Goal: Communication & Community: Answer question/provide support

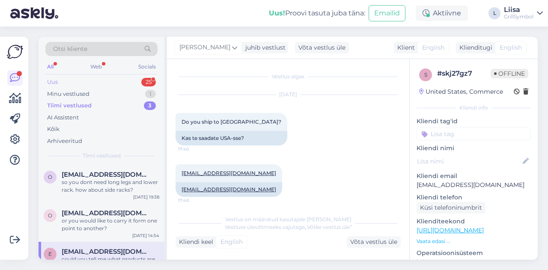
click at [75, 81] on div "Uus 25" at bounding box center [101, 82] width 112 height 12
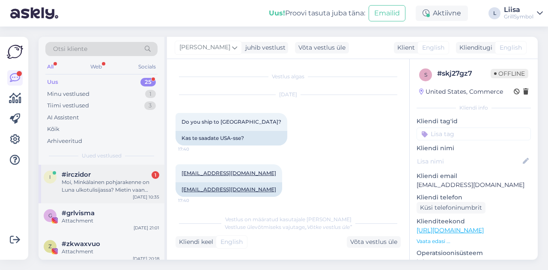
click at [99, 185] on div "Moi, Minkälainen pohjarakenne on Luna ulkotulisijassa? Mietin vaan sadeveden po…" at bounding box center [111, 186] width 98 height 15
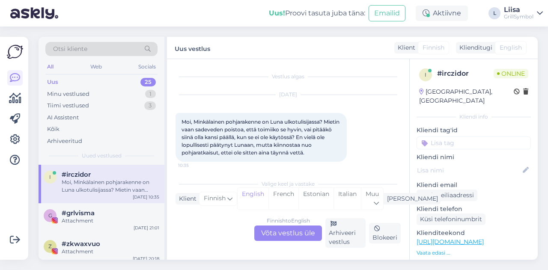
scroll to position [3, 0]
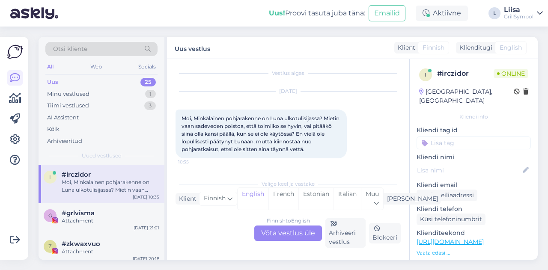
drag, startPoint x: 182, startPoint y: 118, endPoint x: 321, endPoint y: 151, distance: 143.2
click at [321, 151] on div "Moi, Minkälainen pohjarakenne on Luna ulkotulisijassa? Mietin vaan sadeveden po…" at bounding box center [261, 134] width 171 height 49
copy span "Moi, Minkälainen pohjarakenne on Luna ulkotulisijassa? Mietin vaan sadeveden po…"
click at [276, 234] on div "Finnish to English Võta vestlus üle" at bounding box center [288, 233] width 68 height 15
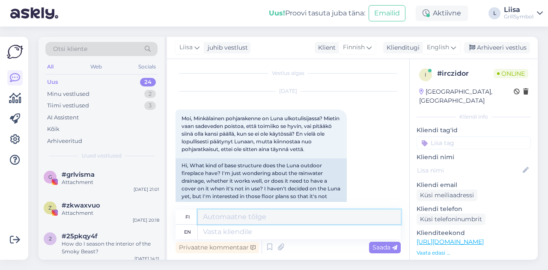
click at [213, 217] on textarea at bounding box center [299, 217] width 203 height 15
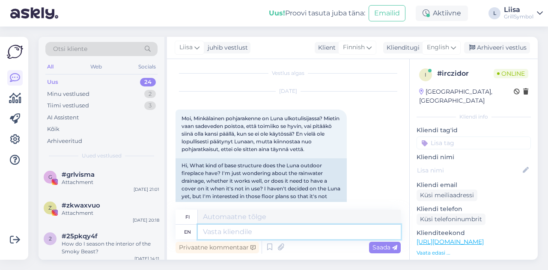
click at [214, 233] on textarea at bounding box center [299, 232] width 203 height 15
type textarea "Hi! :"
type textarea "Hei!"
type textarea "Hi! :)"
type textarea "Hei! :)"
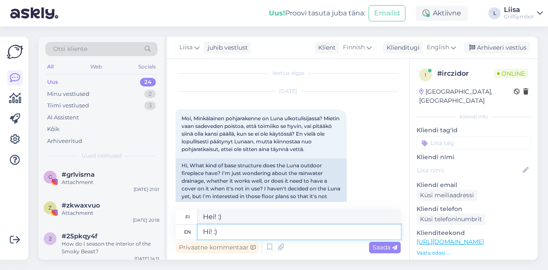
type textarea "Hi! :)"
click at [379, 248] on span "Saada" at bounding box center [385, 248] width 25 height 8
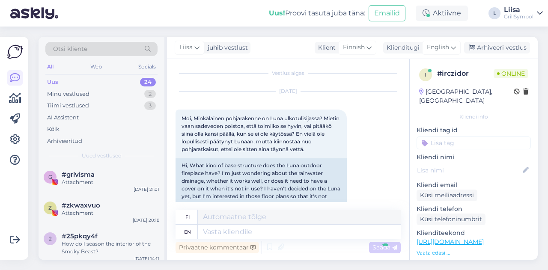
scroll to position [73, 0]
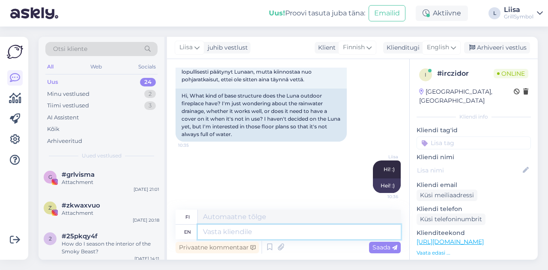
click at [221, 235] on textarea at bounding box center [299, 232] width 203 height 15
type textarea "asda"
type textarea "Asda"
click at [227, 232] on textarea "asda" at bounding box center [299, 232] width 203 height 15
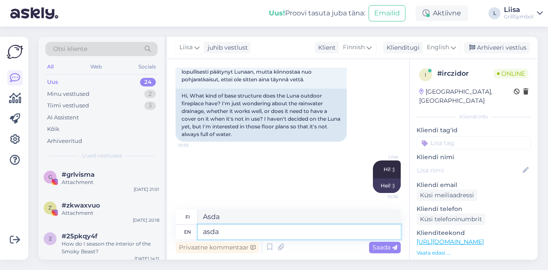
click at [227, 232] on textarea "asda" at bounding box center [299, 232] width 203 height 15
paste textarea "There are holes in the bottom of the fire pit that allow small pieces of charco…"
type textarea "There are holes in the bottom of the fire pit that allow small pieces of charco…"
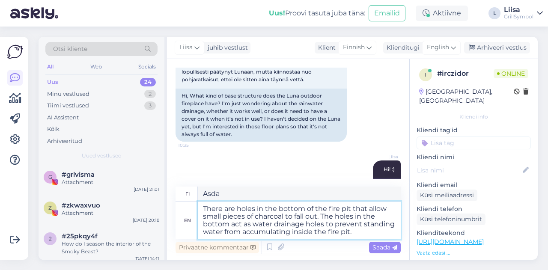
type textarea "Nuotiopaikan pohjassa on reikiä, joista pienet hiilipalat voivat pudota ulos. P…"
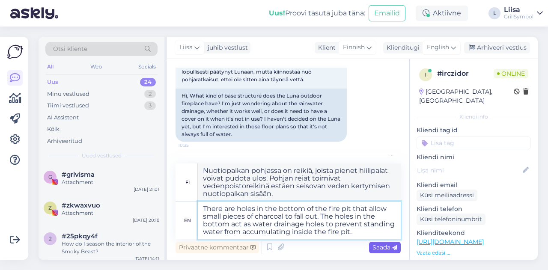
type textarea "There are holes in the bottom of the fire pit that allow small pieces of charco…"
click at [388, 250] on span "Saada" at bounding box center [385, 248] width 25 height 8
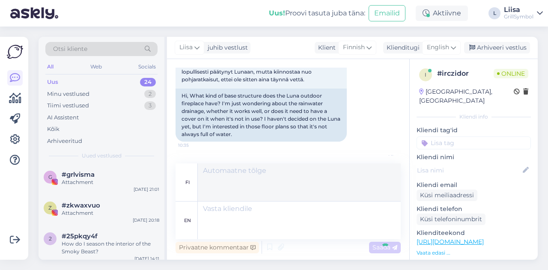
scroll to position [163, 0]
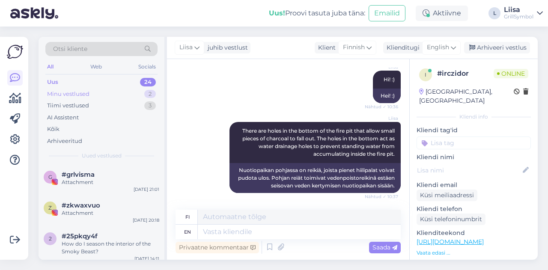
click at [87, 90] on div "Minu vestlused" at bounding box center [68, 94] width 42 height 9
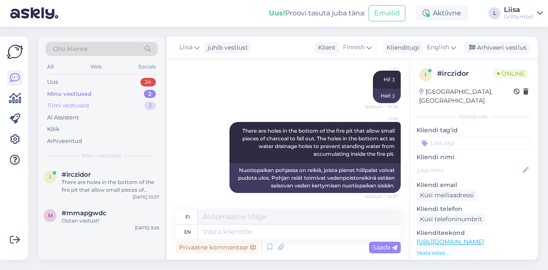
click at [88, 102] on div "Tiimi vestlused" at bounding box center [68, 106] width 42 height 9
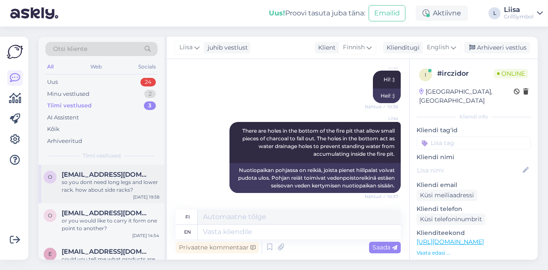
click at [98, 188] on div "so you dont need long legs and lower rack. how about side racks?" at bounding box center [111, 186] width 98 height 15
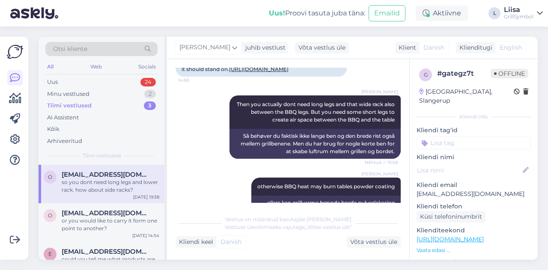
scroll to position [0, 0]
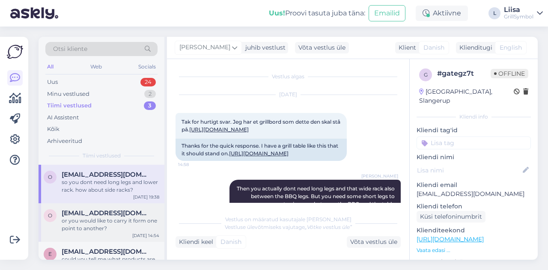
click at [95, 231] on div "or you would like to carry it form one point to another?" at bounding box center [111, 224] width 98 height 15
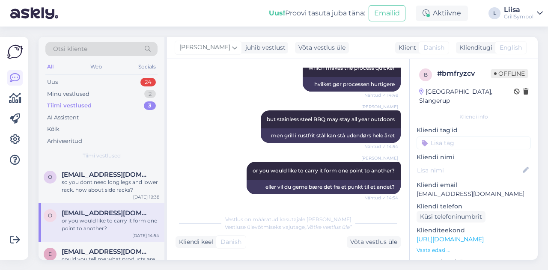
scroll to position [350, 0]
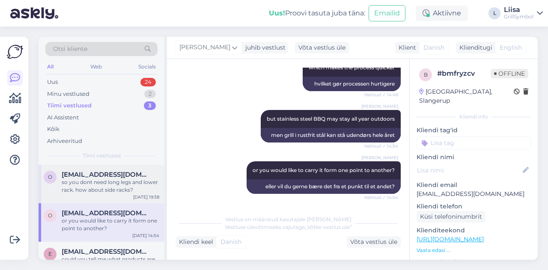
click at [75, 182] on div "so you dont need long legs and lower rack. how about side racks?" at bounding box center [111, 186] width 98 height 15
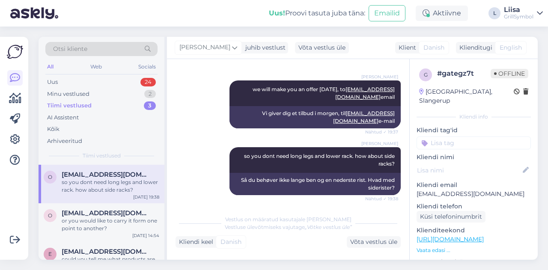
scroll to position [427, 0]
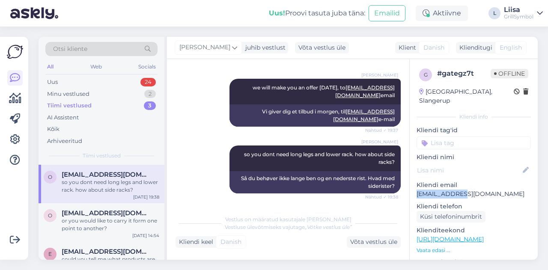
drag, startPoint x: 469, startPoint y: 187, endPoint x: 414, endPoint y: 188, distance: 55.3
click at [414, 188] on div "g # gategz7t Offline [GEOGRAPHIC_DATA], Slangerup Kliendi info Kliendi tag'id K…" at bounding box center [474, 239] width 128 height 361
copy p "[EMAIL_ADDRESS][DOMAIN_NAME]"
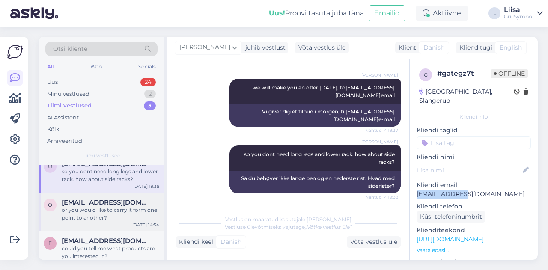
scroll to position [20, 0]
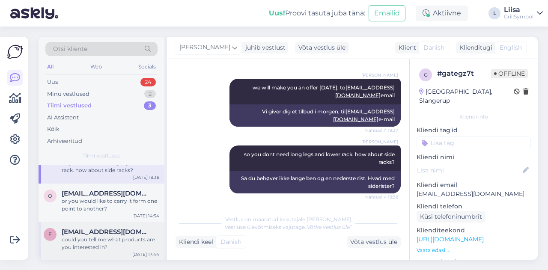
click at [92, 231] on span "[EMAIL_ADDRESS][DOMAIN_NAME]" at bounding box center [106, 232] width 89 height 8
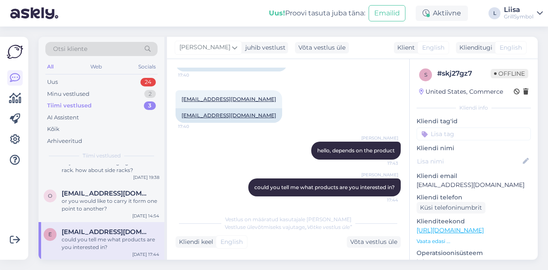
scroll to position [77, 0]
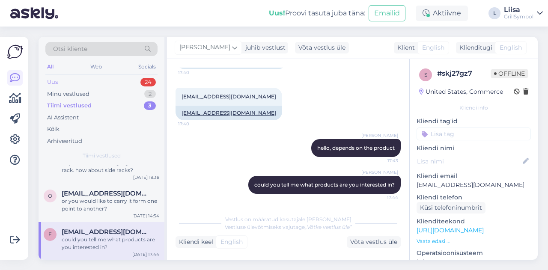
click at [63, 81] on div "Uus 24" at bounding box center [101, 82] width 112 height 12
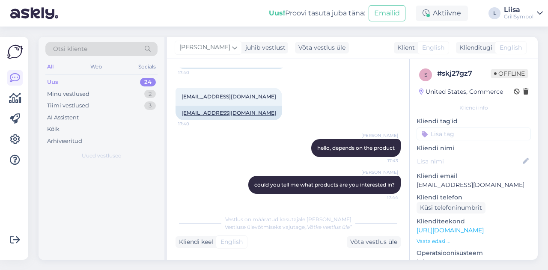
scroll to position [0, 0]
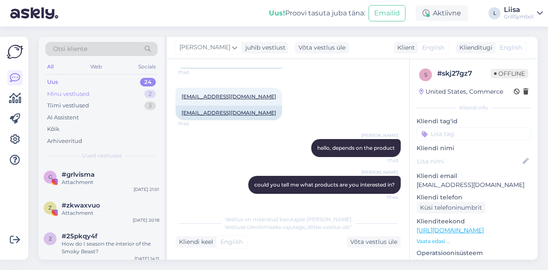
click at [75, 92] on div "Minu vestlused" at bounding box center [68, 94] width 42 height 9
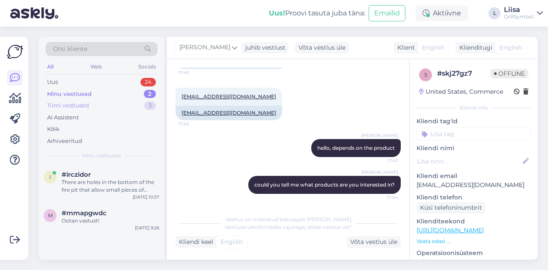
click at [75, 107] on div "Tiimi vestlused" at bounding box center [68, 106] width 42 height 9
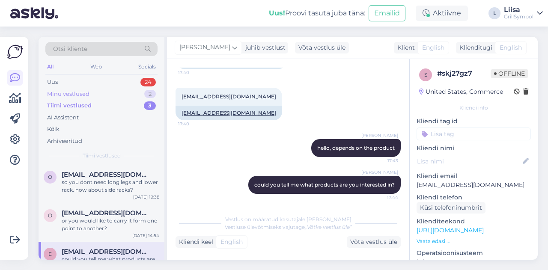
click at [72, 95] on div "Minu vestlused" at bounding box center [68, 94] width 42 height 9
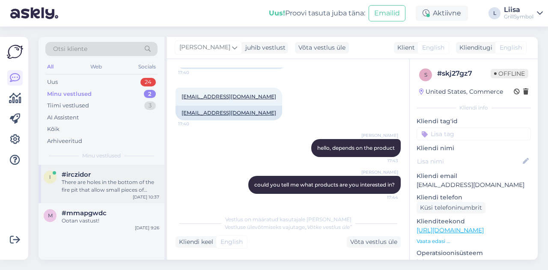
click at [89, 185] on div "There are holes in the bottom of the fire pit that allow small pieces of charco…" at bounding box center [111, 186] width 98 height 15
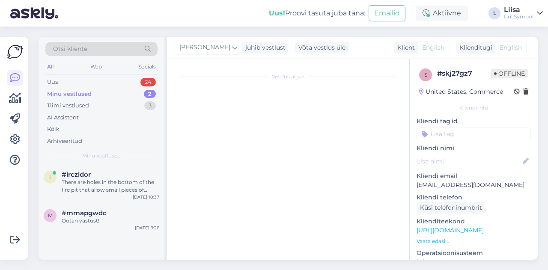
scroll to position [163, 0]
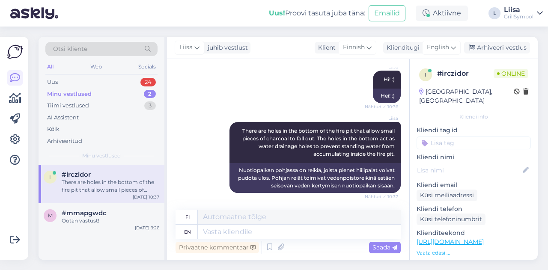
click at [484, 238] on link "[URL][DOMAIN_NAME]" at bounding box center [450, 242] width 67 height 8
click at [482, 238] on link "[URL][DOMAIN_NAME]" at bounding box center [450, 242] width 67 height 8
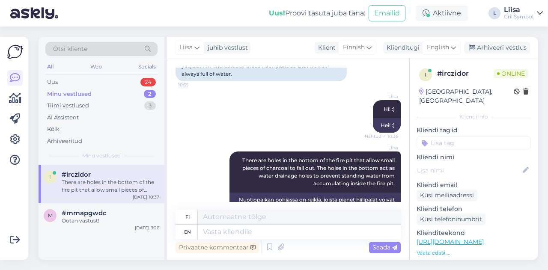
scroll to position [120, 0]
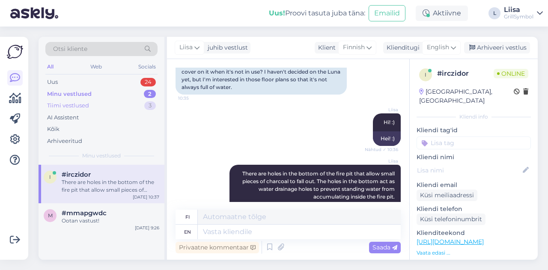
click at [76, 104] on div "Tiimi vestlused" at bounding box center [68, 106] width 42 height 9
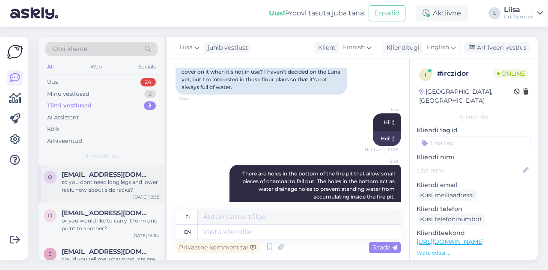
click at [94, 185] on div "so you dont need long legs and lower rack. how about side racks?" at bounding box center [111, 186] width 98 height 15
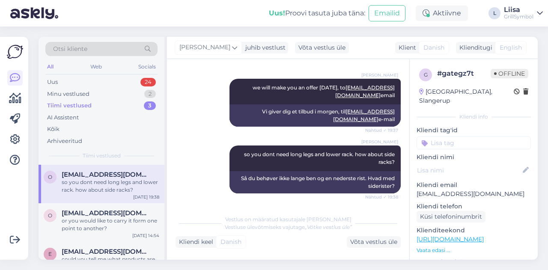
scroll to position [384, 0]
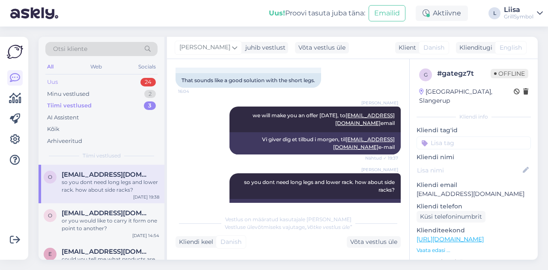
click at [69, 80] on div "Uus 24" at bounding box center [101, 82] width 112 height 12
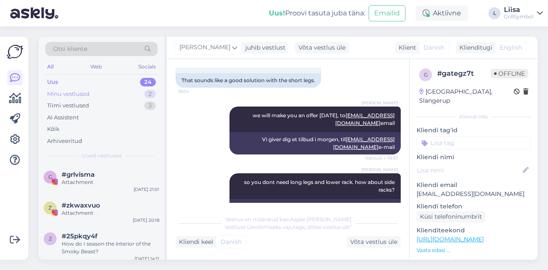
click at [75, 89] on div "Minu vestlused 2" at bounding box center [101, 94] width 112 height 12
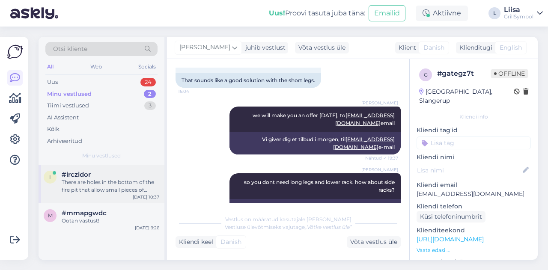
click at [84, 182] on div "There are holes in the bottom of the fire pit that allow small pieces of charco…" at bounding box center [111, 186] width 98 height 15
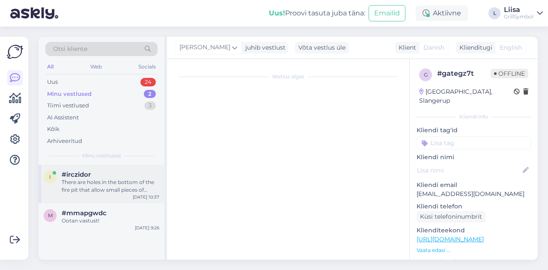
scroll to position [163, 0]
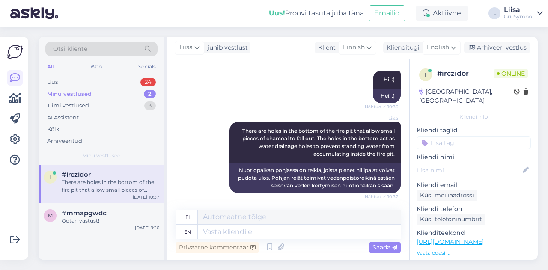
click at [484, 238] on link "[URL][DOMAIN_NAME]" at bounding box center [450, 242] width 67 height 8
click at [230, 232] on textarea at bounding box center [299, 232] width 203 height 15
paste textarea "If you have any further questions, I’m here and happy to answer. :)"
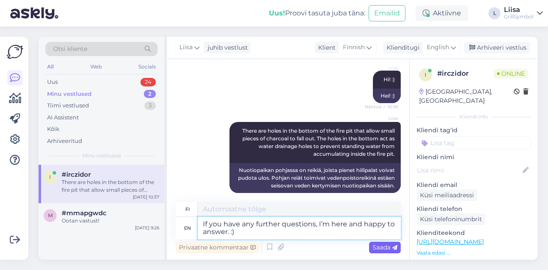
type textarea "If you have any further questions, I’m here and happy to answer. :)"
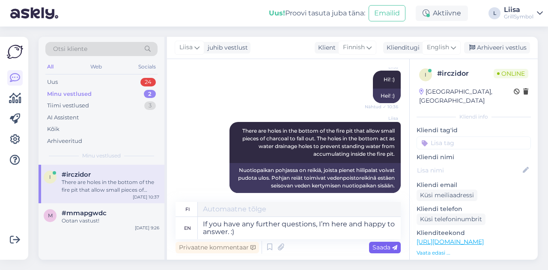
click at [389, 250] on span "Saada" at bounding box center [385, 248] width 25 height 8
type textarea "Jos sinulla on lisää kysymyksiä, olen täällä ja vastaan ​​mielelläni. :)"
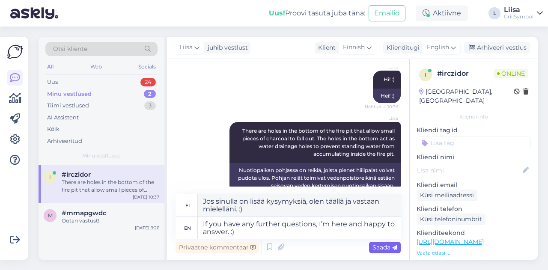
click at [388, 247] on span "Saada" at bounding box center [385, 248] width 25 height 8
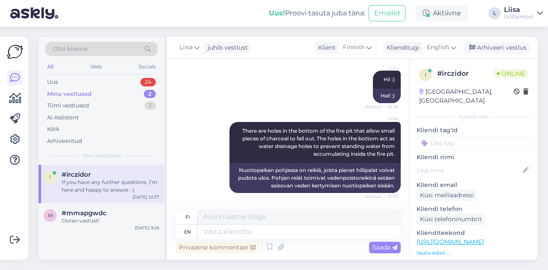
scroll to position [230, 0]
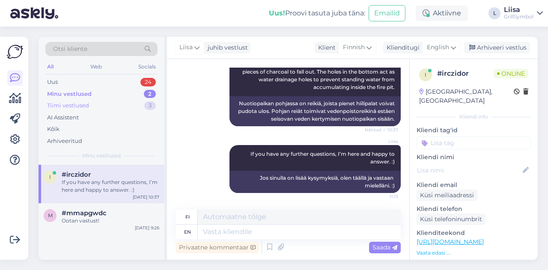
click at [82, 110] on div "Tiimi vestlused 3" at bounding box center [101, 106] width 112 height 12
